Goal: Task Accomplishment & Management: Manage account settings

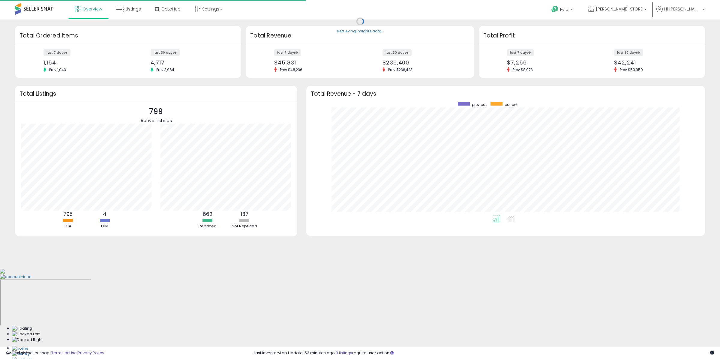
scroll to position [113, 387]
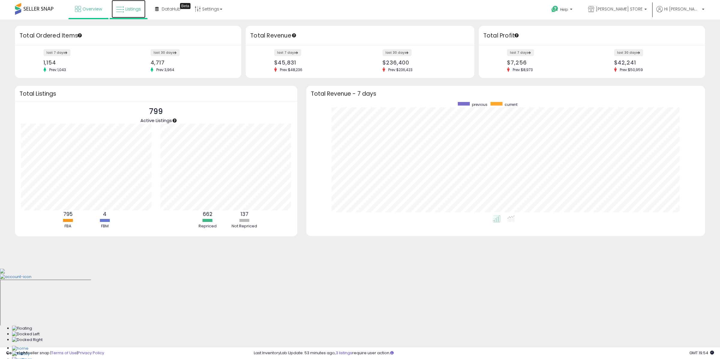
click at [127, 10] on span "Listings" at bounding box center [133, 9] width 16 height 6
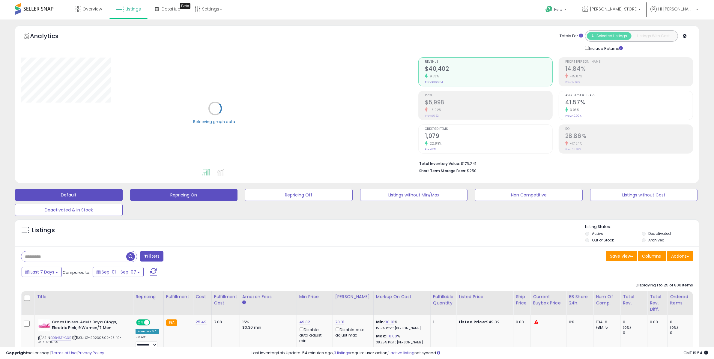
click at [198, 196] on button "Repricing On" at bounding box center [184, 195] width 108 height 12
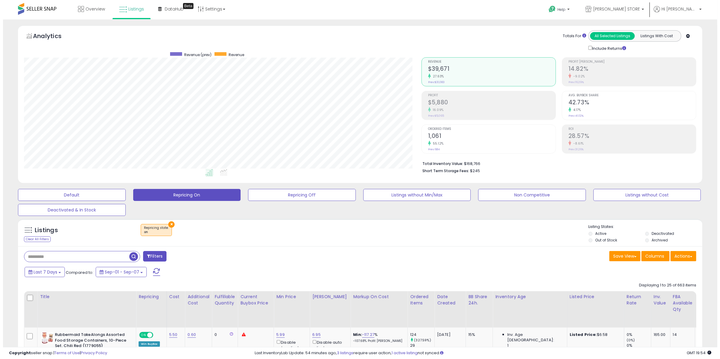
scroll to position [123, 397]
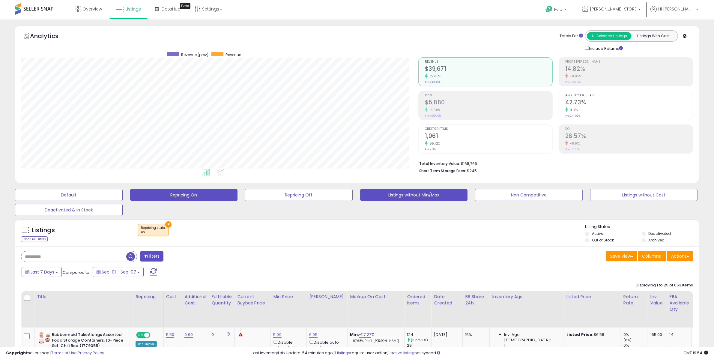
click at [406, 194] on button "Listings without Min/Max" at bounding box center [414, 195] width 108 height 12
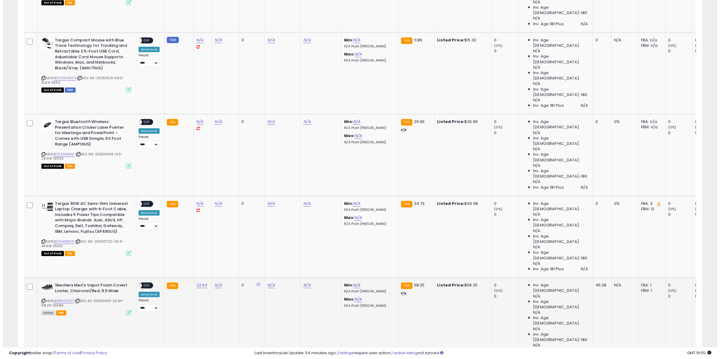
scroll to position [0, 0]
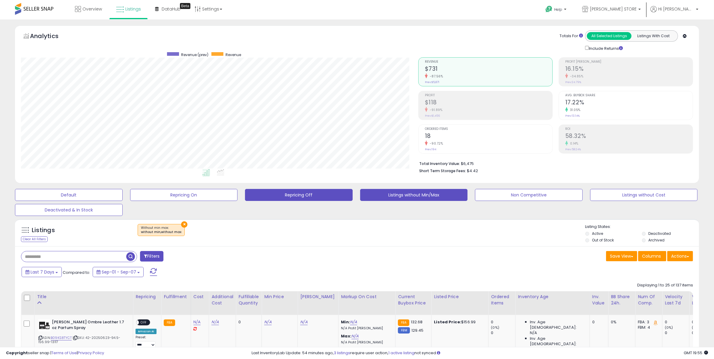
click at [295, 197] on button "Repricing Off" at bounding box center [299, 195] width 108 height 12
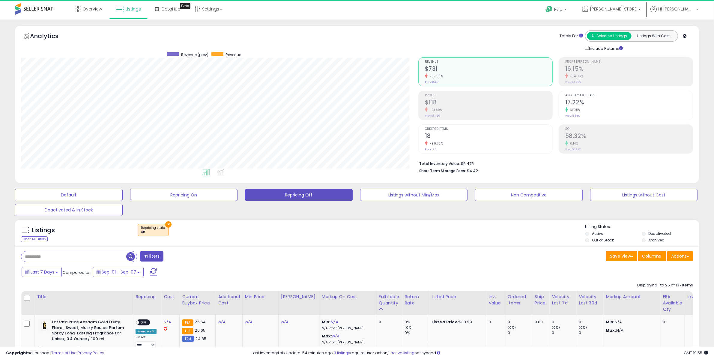
scroll to position [123, 397]
